Goal: Find specific page/section

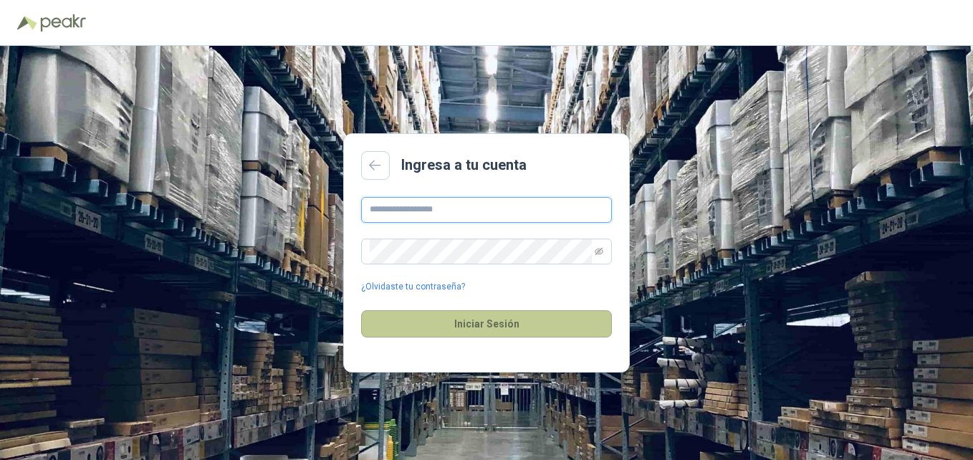
type input "**********"
click at [495, 318] on button "Iniciar Sesión" at bounding box center [486, 323] width 251 height 27
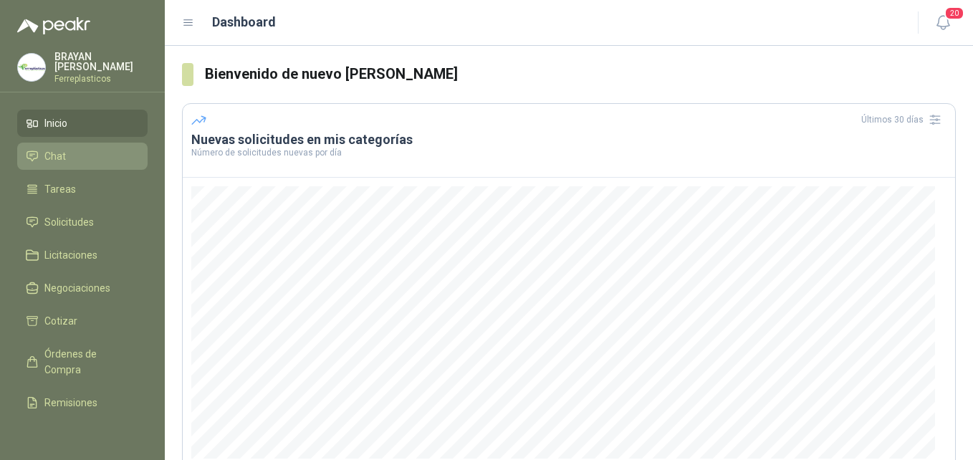
click at [48, 149] on span "Chat" at bounding box center [55, 156] width 22 height 16
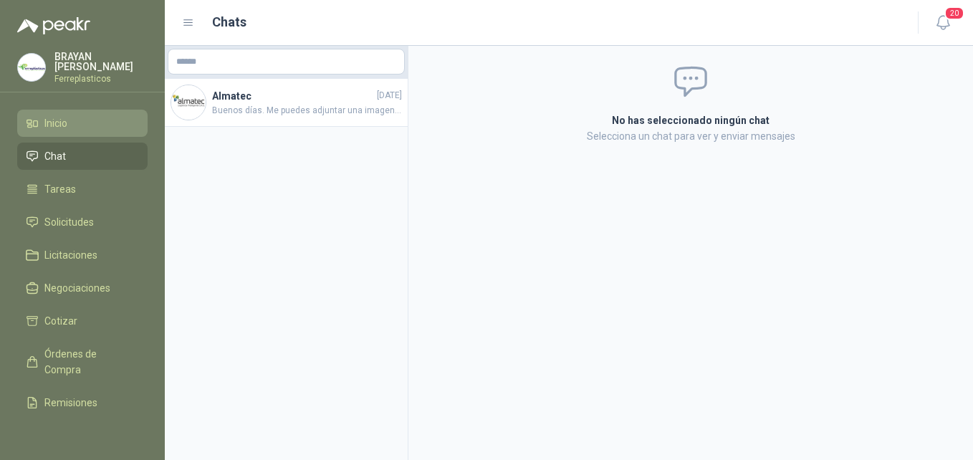
click at [86, 123] on li "Inicio" at bounding box center [82, 123] width 113 height 16
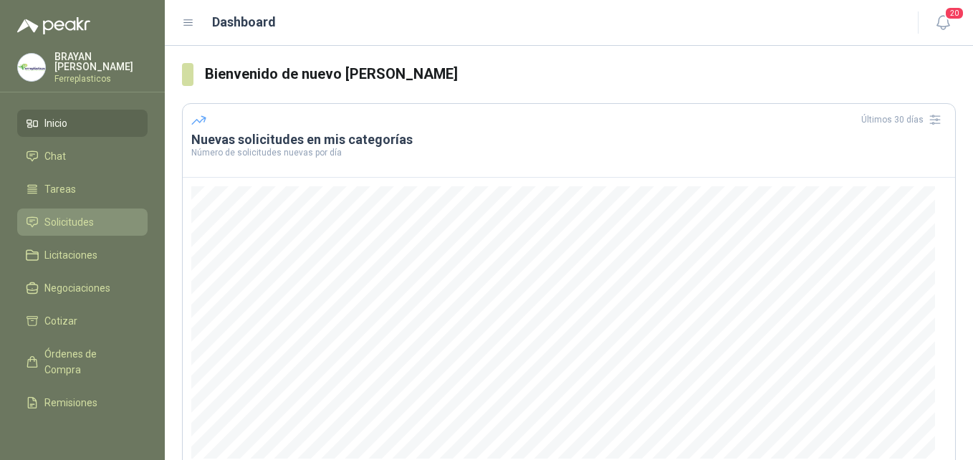
click at [74, 209] on link "Solicitudes" at bounding box center [82, 222] width 130 height 27
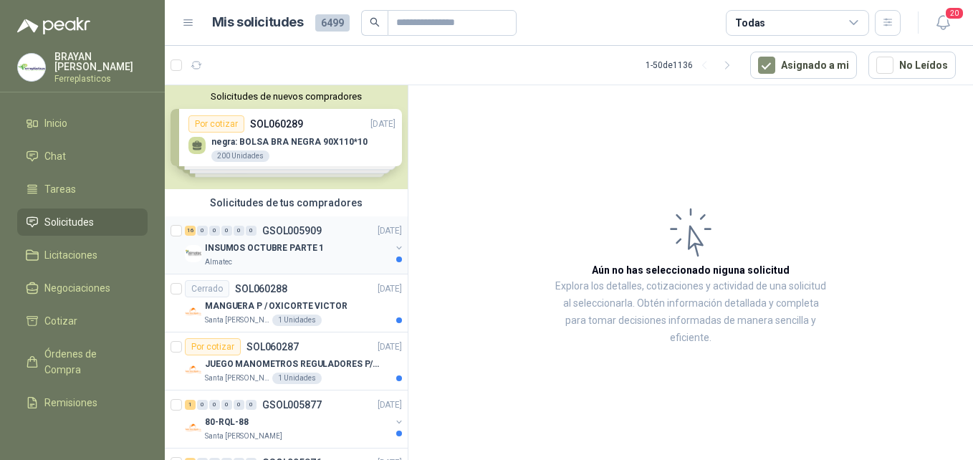
click at [285, 245] on p "INSUMOS OCTUBRE PARTE 1" at bounding box center [264, 249] width 119 height 14
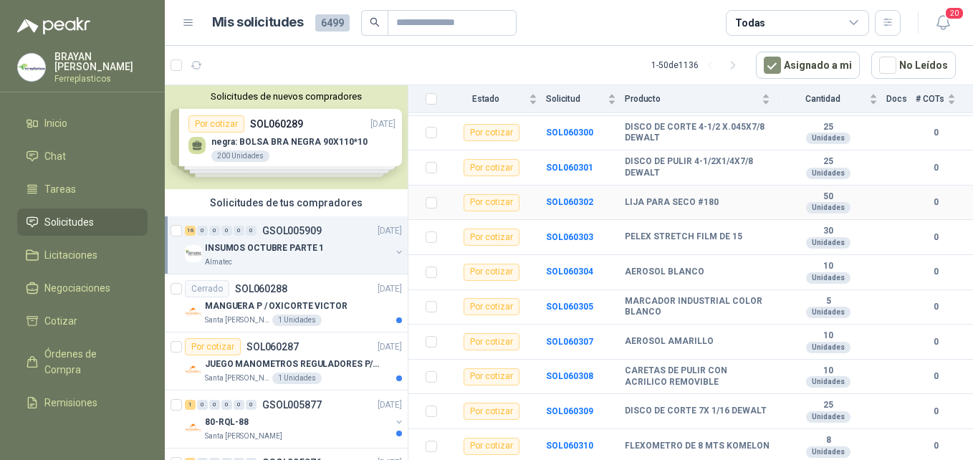
scroll to position [379, 0]
